Goal: Register for event/course

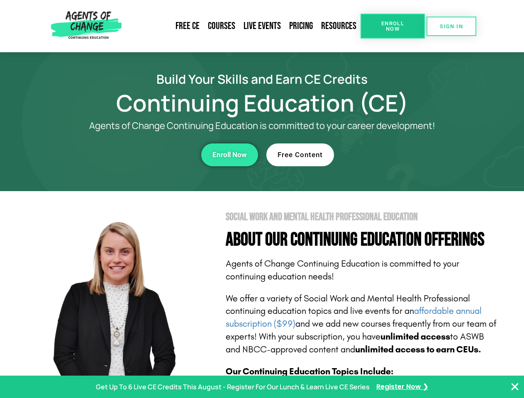
click at [262, 199] on section "Social Work and Mental Health Professional Education About Our Continuing Educa…" at bounding box center [262, 365] width 524 height 348
click at [392, 26] on span "Enroll Now" at bounding box center [393, 26] width 38 height 11
click at [451, 26] on span "SIGN IN" at bounding box center [451, 26] width 23 height 5
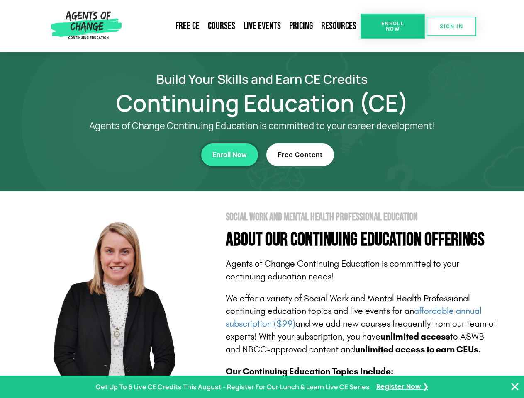
click at [144, 155] on div "Enroll Now" at bounding box center [144, 154] width 228 height 23
click at [229, 155] on span "Enroll Now" at bounding box center [229, 154] width 34 height 7
